Goal: Information Seeking & Learning: Learn about a topic

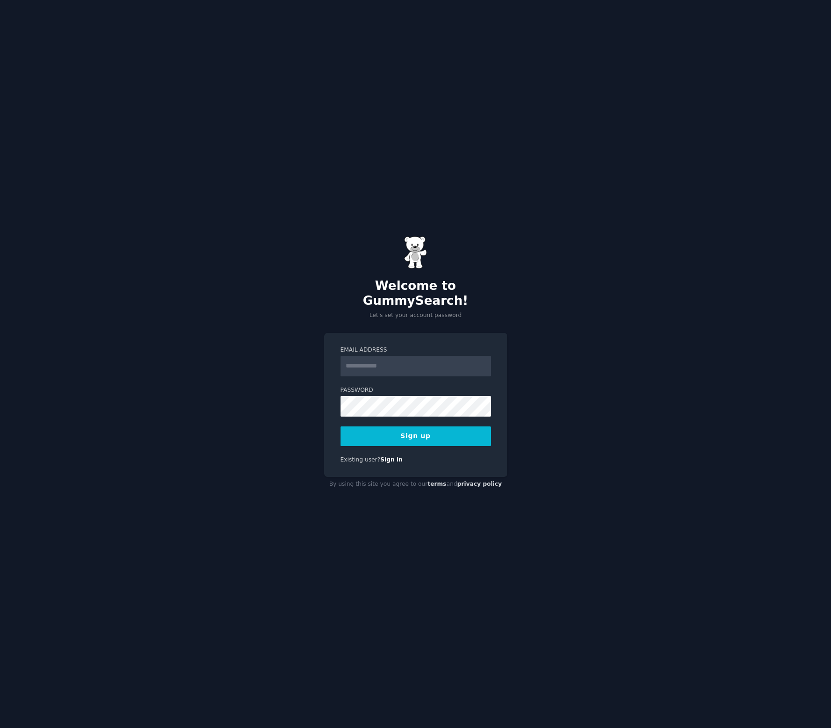
type input "**********"
click at [412, 429] on button "Sign up" at bounding box center [416, 436] width 150 height 20
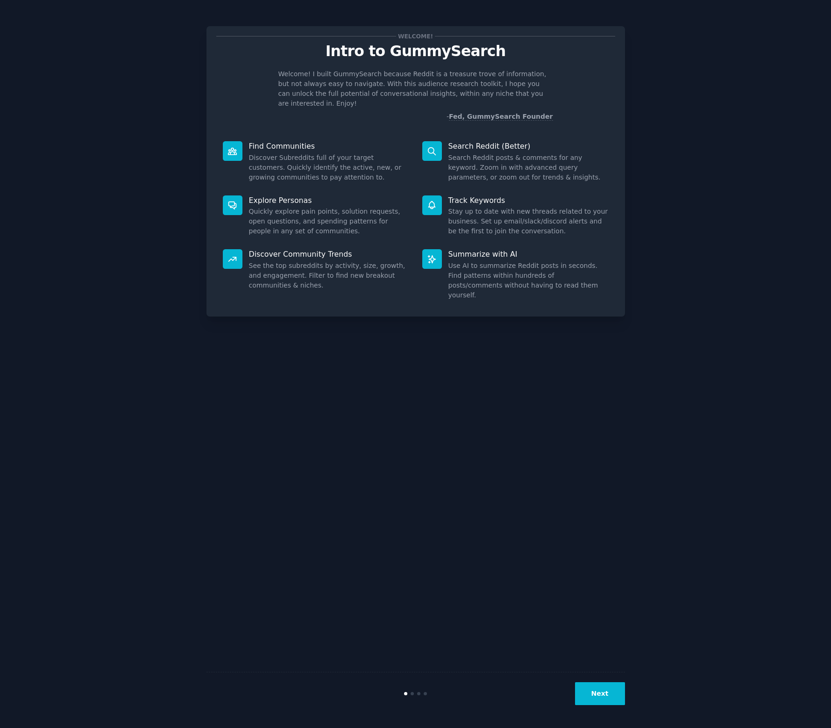
click at [294, 153] on dd "Discover Subreddits full of your target customers. Quickly identify the active,…" at bounding box center [329, 167] width 160 height 29
click at [601, 695] on button "Next" at bounding box center [600, 693] width 50 height 23
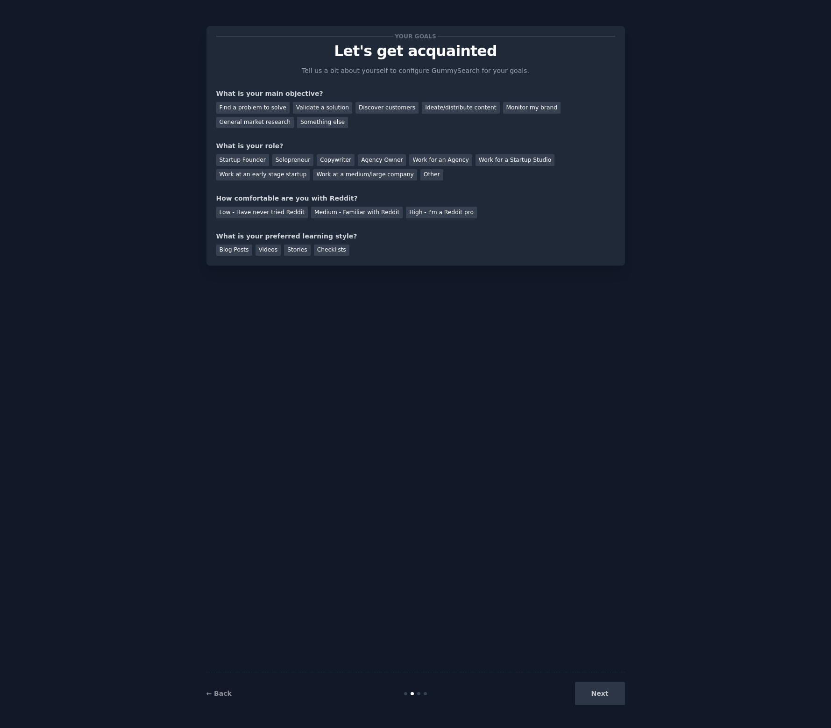
click at [601, 695] on div "Next" at bounding box center [556, 693] width 140 height 23
click at [255, 102] on div "Find a problem to solve" at bounding box center [252, 108] width 73 height 12
click at [370, 106] on div "Discover customers" at bounding box center [387, 108] width 63 height 12
click at [269, 108] on div "Find a problem to solve" at bounding box center [252, 108] width 73 height 12
click at [283, 160] on div "Solopreneur" at bounding box center [292, 160] width 41 height 12
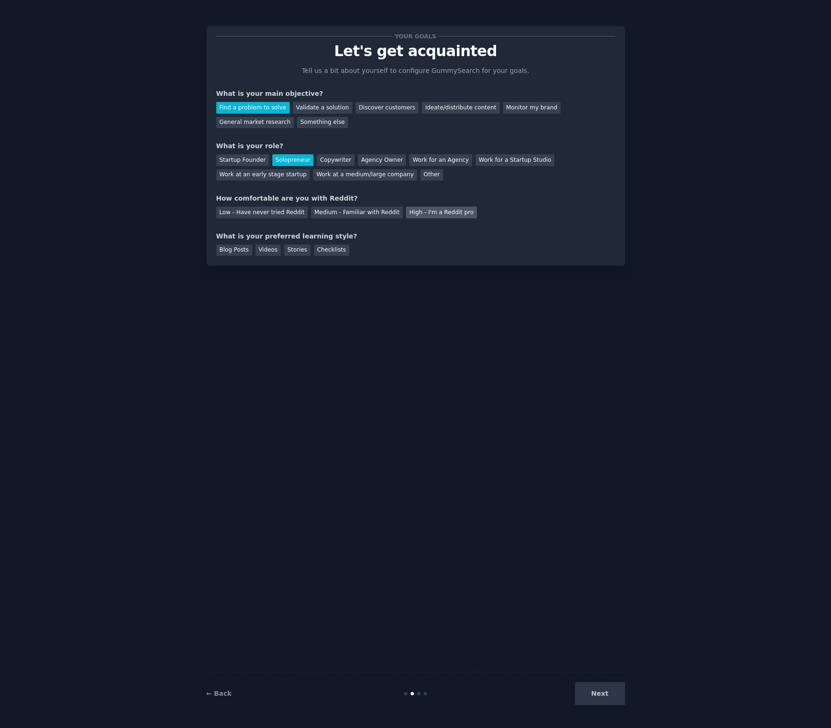
click at [428, 216] on div "High - I'm a Reddit pro" at bounding box center [441, 213] width 71 height 12
click at [352, 210] on div "Medium - Familiar with Reddit" at bounding box center [357, 213] width 92 height 12
click at [275, 252] on div "Videos" at bounding box center [269, 250] width 26 height 12
click at [610, 693] on button "Next" at bounding box center [600, 693] width 50 height 23
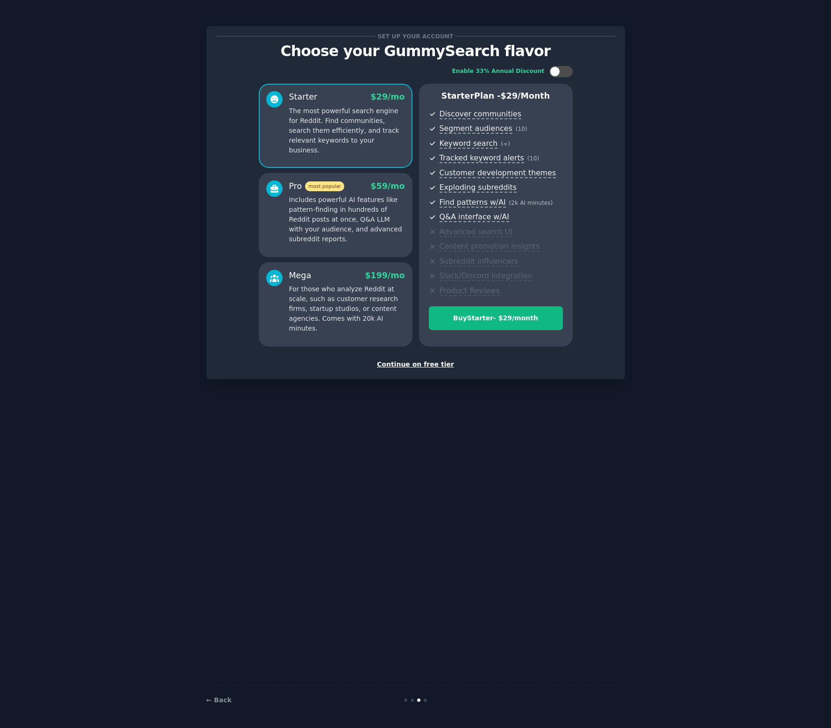
click at [438, 365] on div "Continue on free tier" at bounding box center [415, 364] width 399 height 10
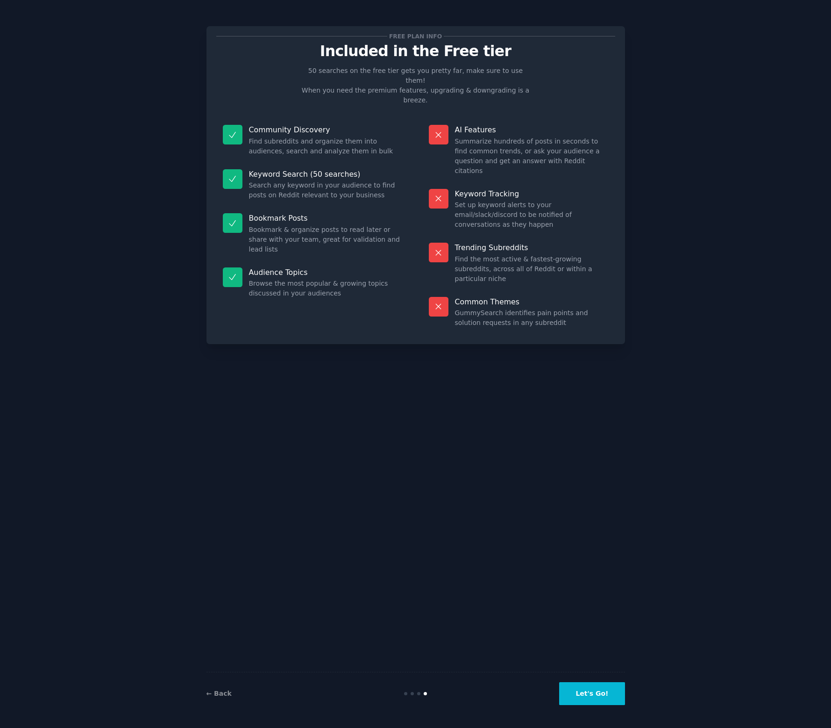
click at [594, 699] on button "Let's Go!" at bounding box center [591, 693] width 65 height 23
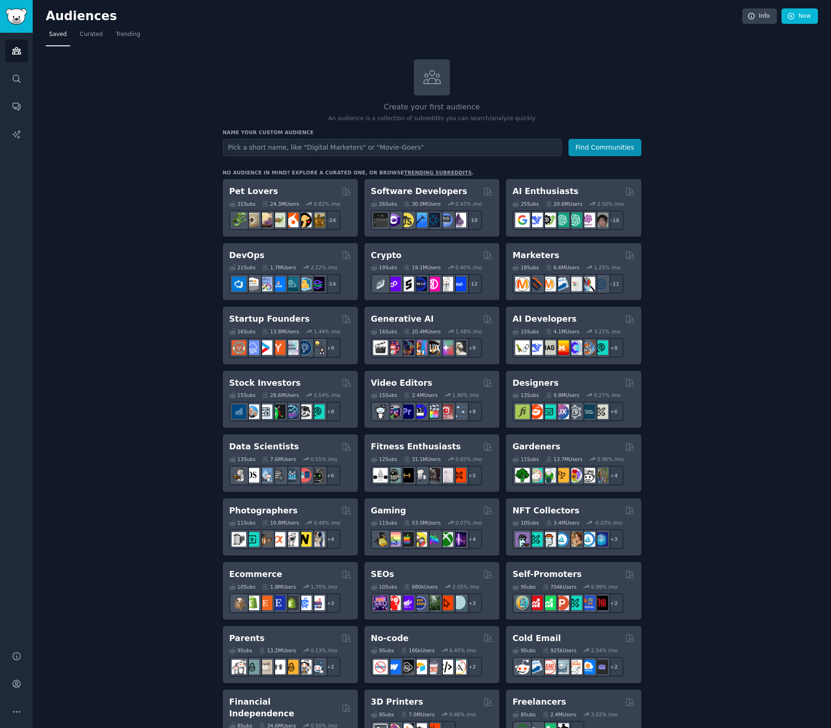
click at [430, 171] on link "trending subreddits" at bounding box center [438, 173] width 68 height 6
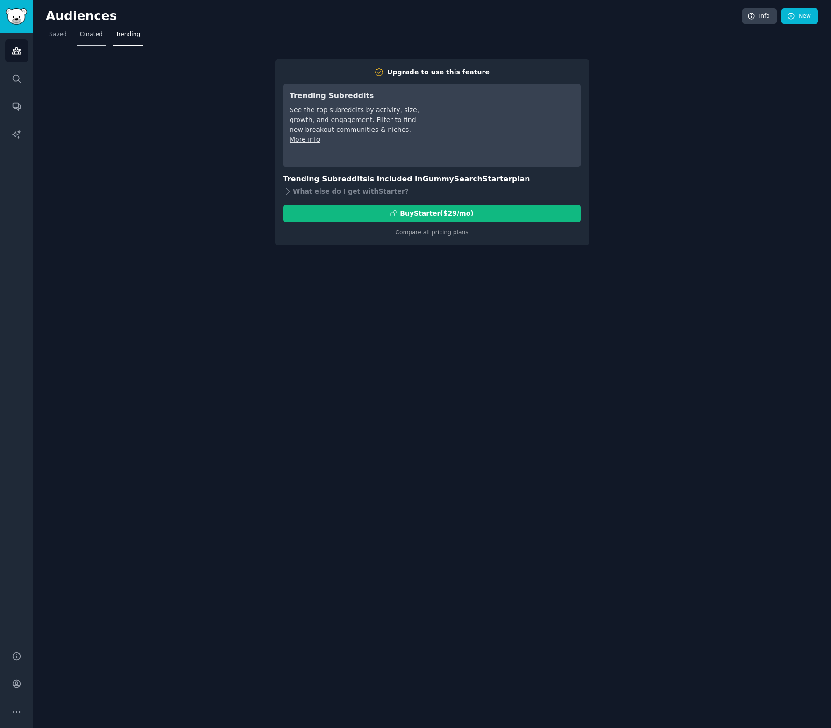
click at [99, 39] on link "Curated" at bounding box center [91, 36] width 29 height 19
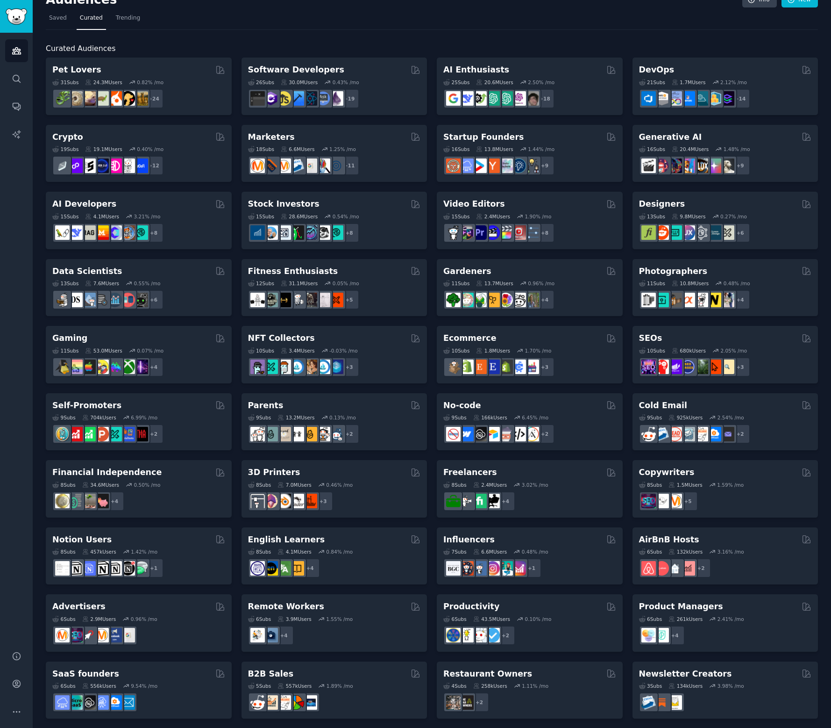
scroll to position [20, 0]
